Goal: Information Seeking & Learning: Understand process/instructions

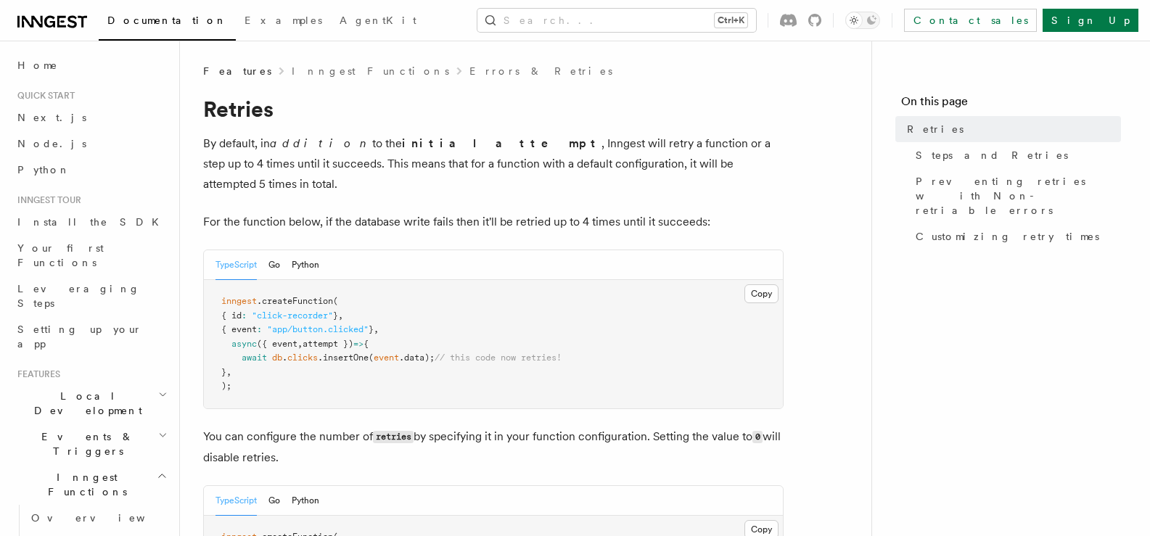
scroll to position [290, 0]
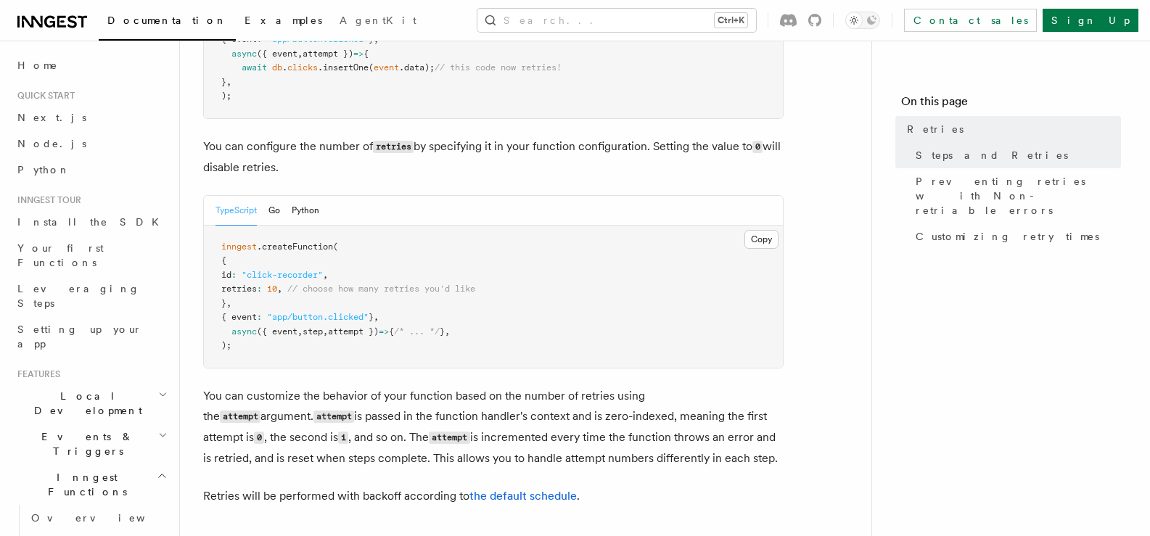
click at [245, 23] on span "Examples" at bounding box center [284, 21] width 78 height 12
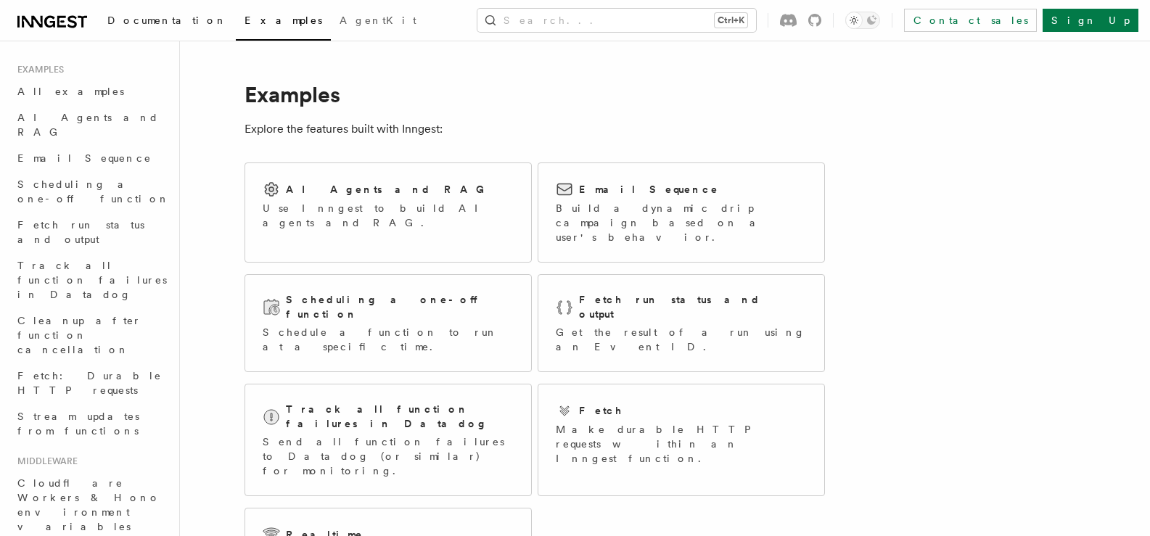
click at [147, 24] on span "Documentation" at bounding box center [167, 21] width 120 height 12
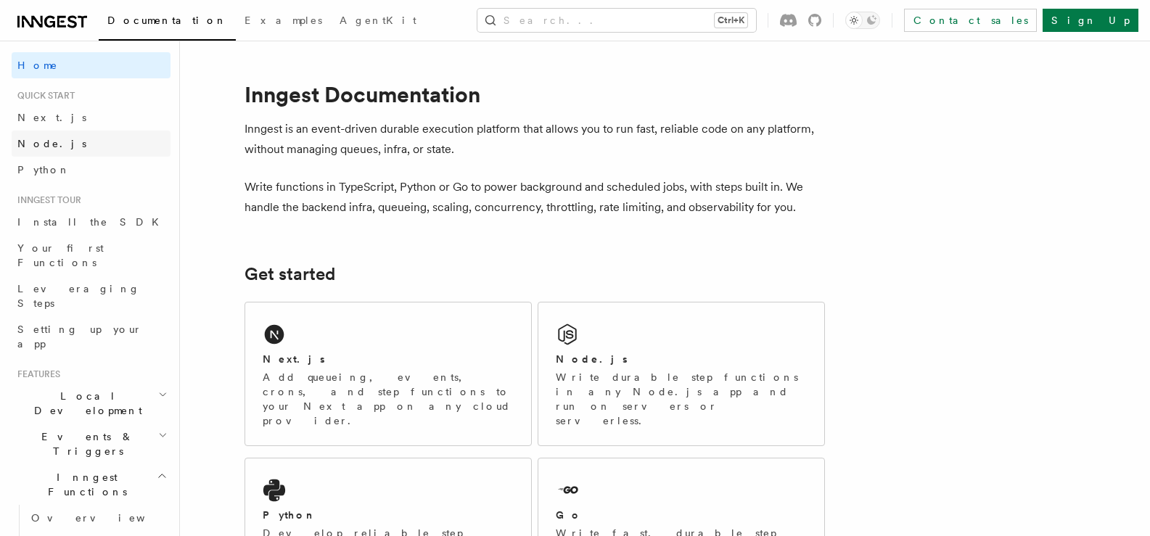
click at [46, 149] on span "Node.js" at bounding box center [51, 143] width 69 height 15
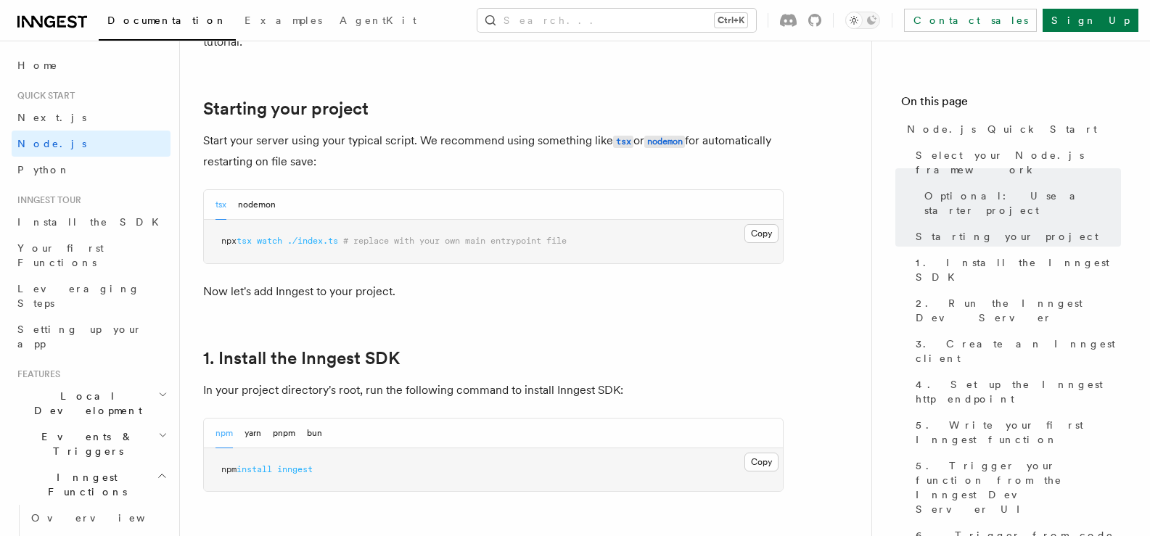
scroll to position [581, 0]
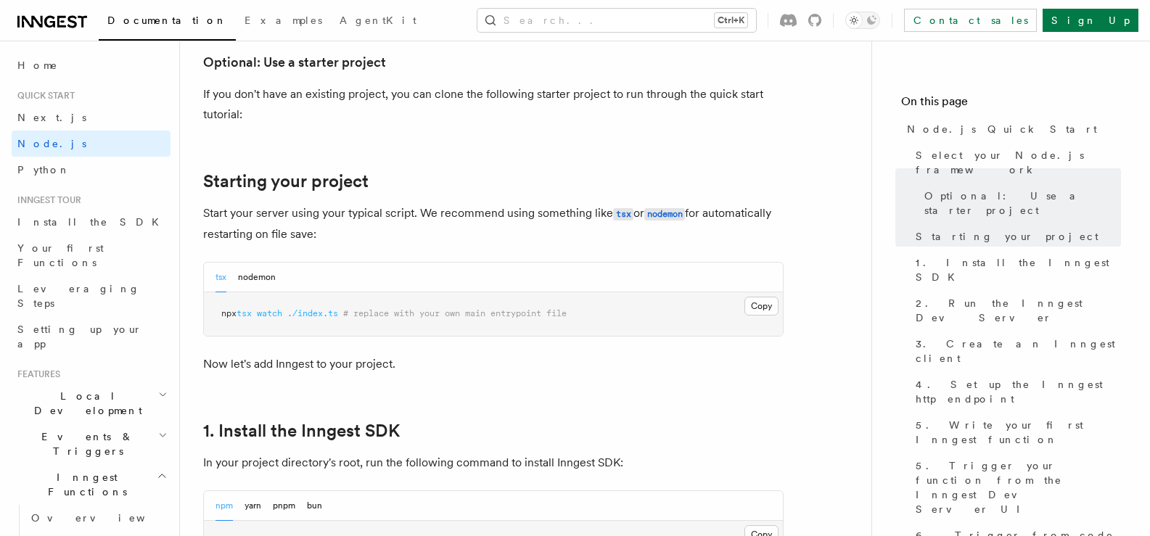
click at [255, 120] on p "If you don't have an existing project, you can clone the following starter proj…" at bounding box center [493, 104] width 581 height 41
click at [244, 114] on p "If you don't have an existing project, you can clone the following starter proj…" at bounding box center [493, 104] width 581 height 41
drag, startPoint x: 372, startPoint y: 124, endPoint x: 248, endPoint y: 144, distance: 125.6
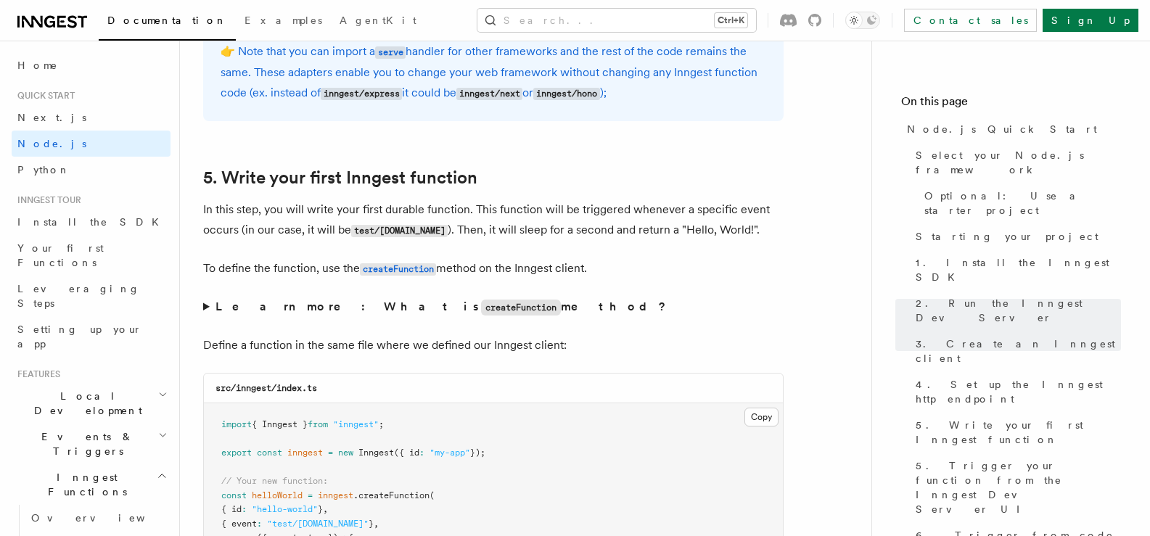
scroll to position [2830, 0]
